Goal: Task Accomplishment & Management: Complete application form

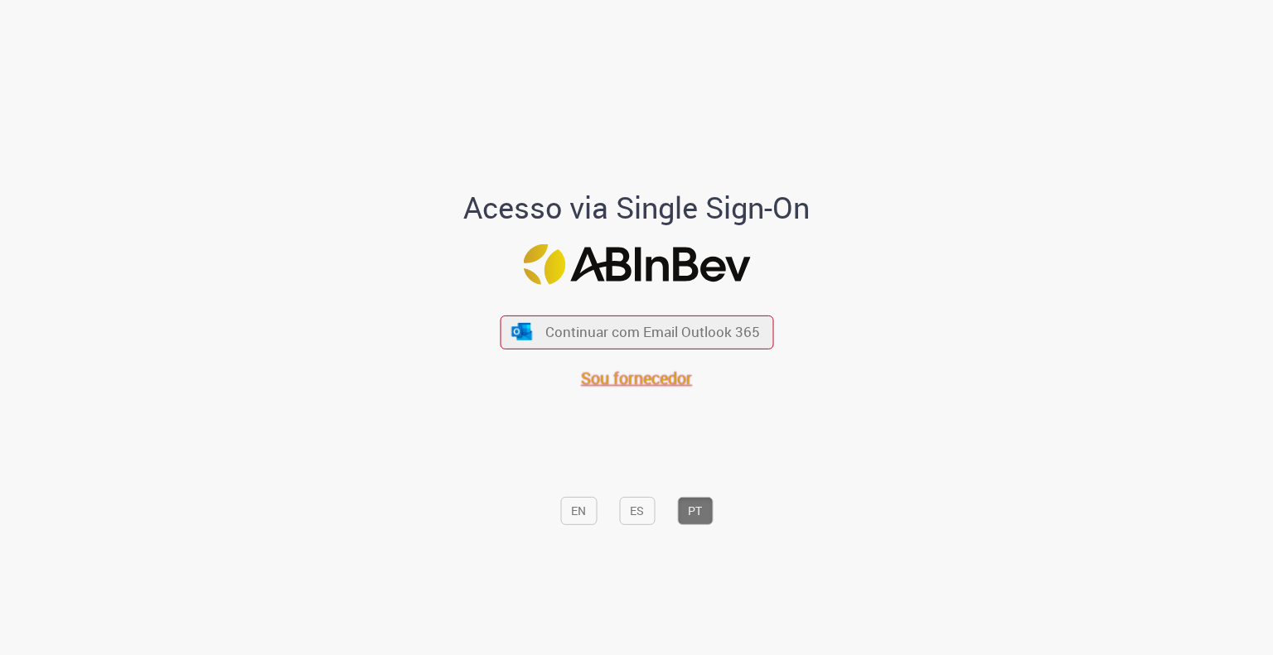
click at [519, 221] on span "Sou fornecedor" at bounding box center [636, 378] width 111 height 22
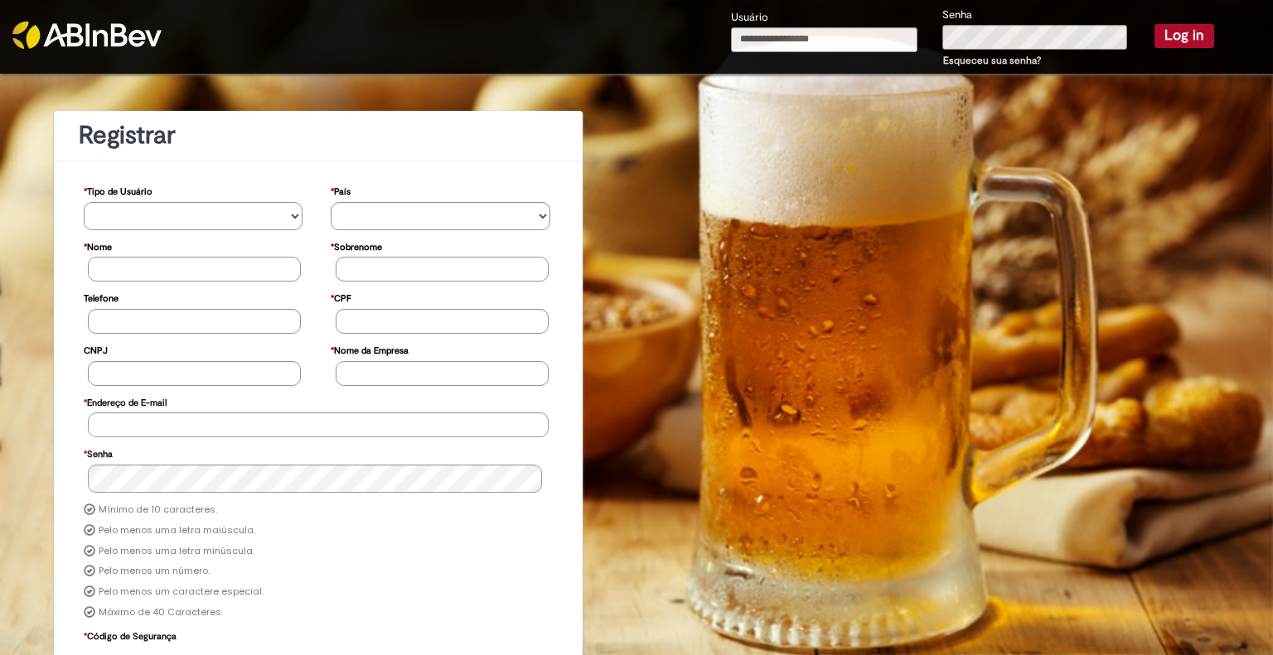
click at [188, 224] on select "**********" at bounding box center [194, 216] width 220 height 28
click at [115, 43] on img at bounding box center [86, 35] width 149 height 27
